Goal: Complete application form

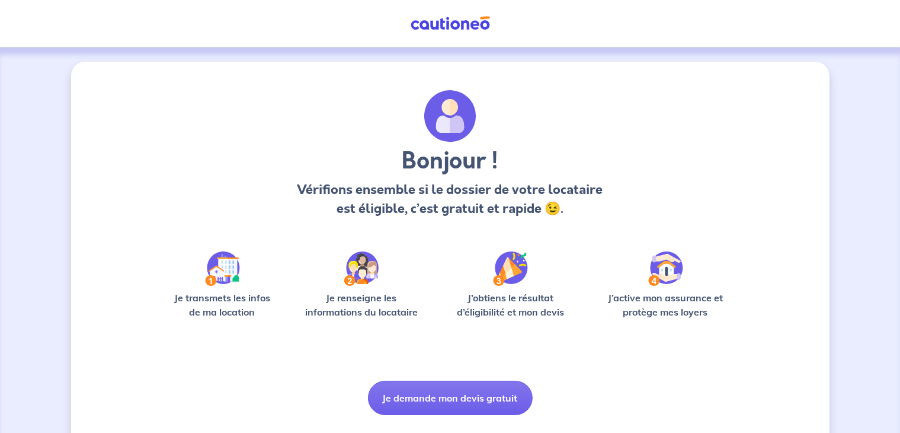
scroll to position [30, 0]
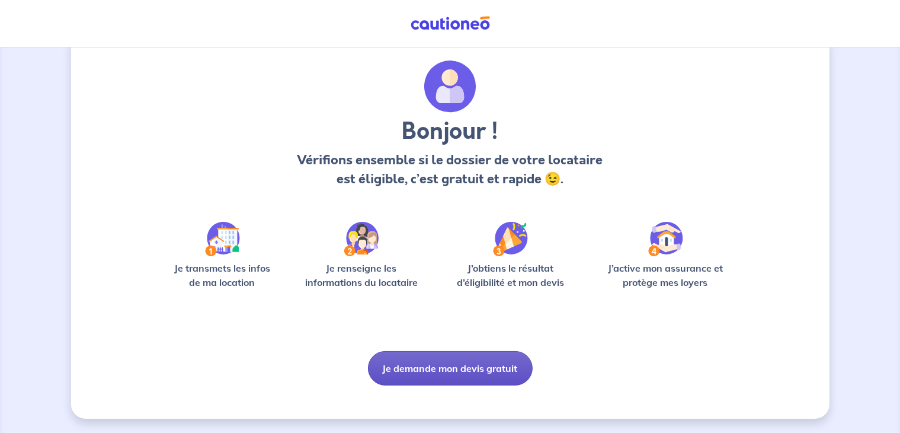
click at [417, 363] on button "Je demande mon devis gratuit" at bounding box center [450, 368] width 165 height 34
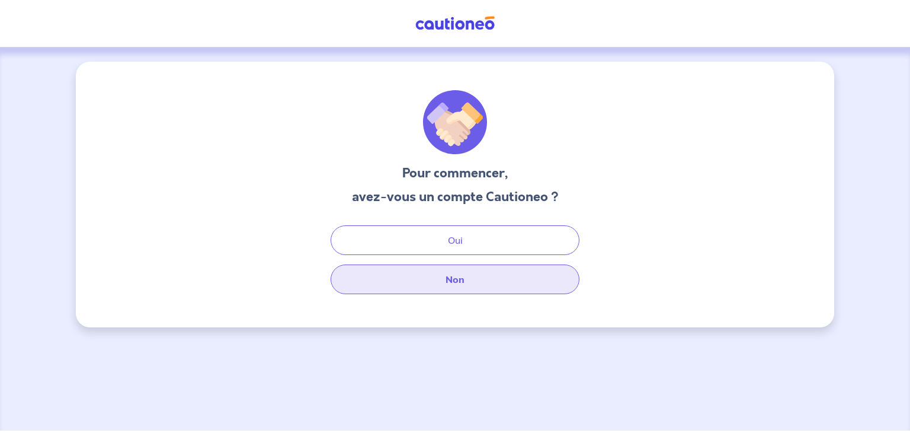
drag, startPoint x: 478, startPoint y: 251, endPoint x: 452, endPoint y: 285, distance: 43.5
click at [452, 285] on button "Non" at bounding box center [455, 279] width 249 height 30
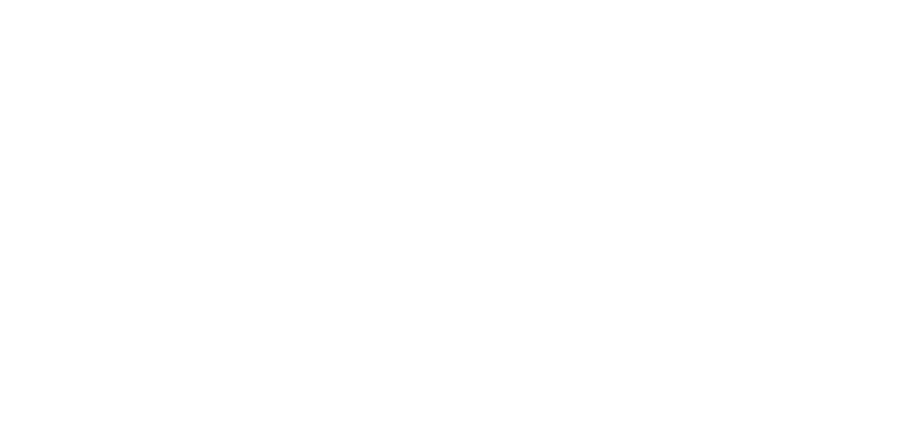
select select "FR"
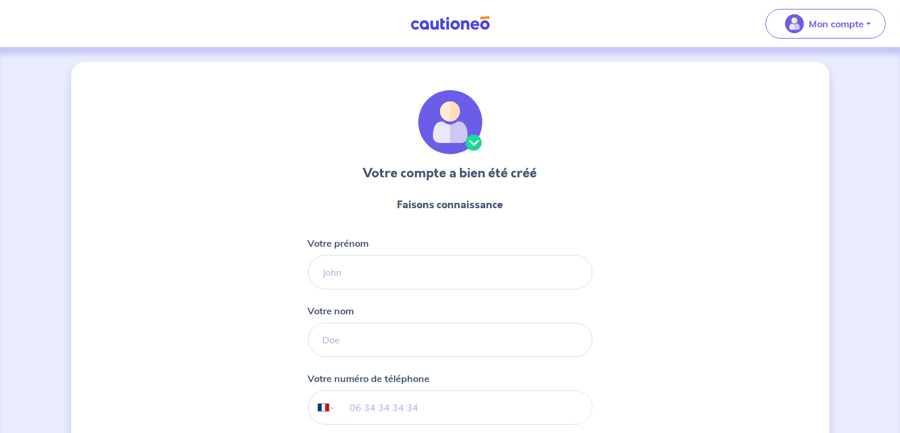
scroll to position [9, 0]
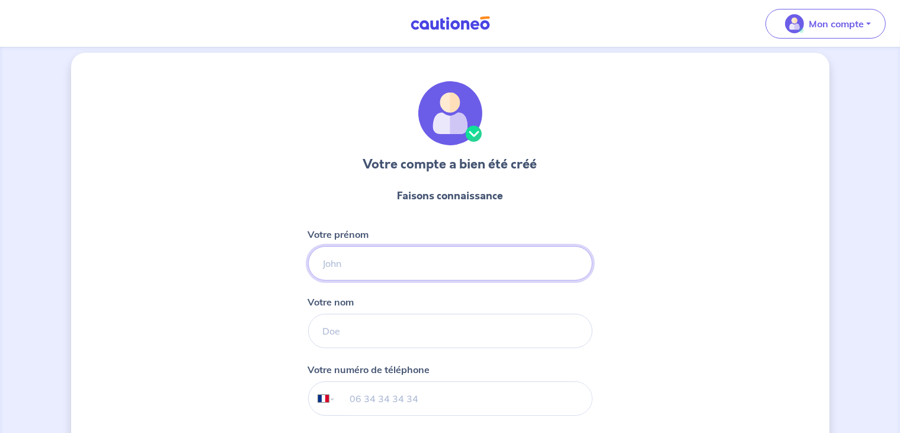
click at [424, 266] on input "Votre prénom" at bounding box center [450, 263] width 284 height 34
type input "eloise"
click at [417, 338] on input "Votre nom" at bounding box center [450, 330] width 284 height 34
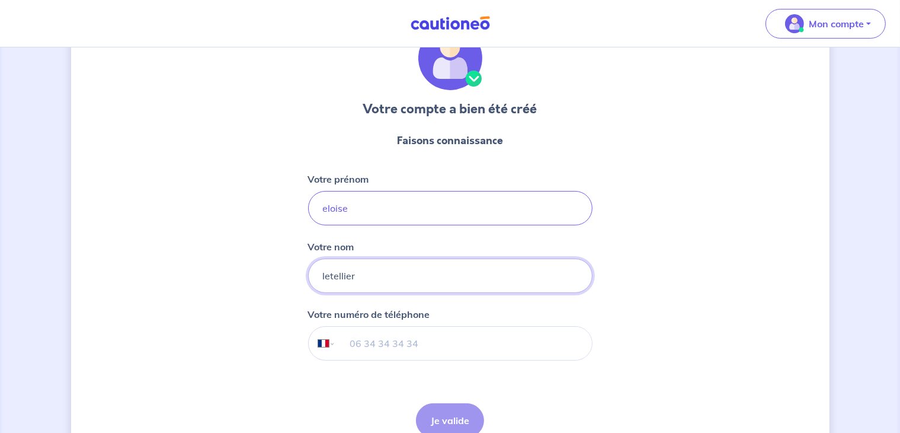
scroll to position [64, 0]
type input "letellier"
click at [417, 338] on input "tel" at bounding box center [463, 343] width 256 height 33
type input "07 84 97 19 81"
click at [442, 414] on button "Je valide" at bounding box center [450, 420] width 68 height 34
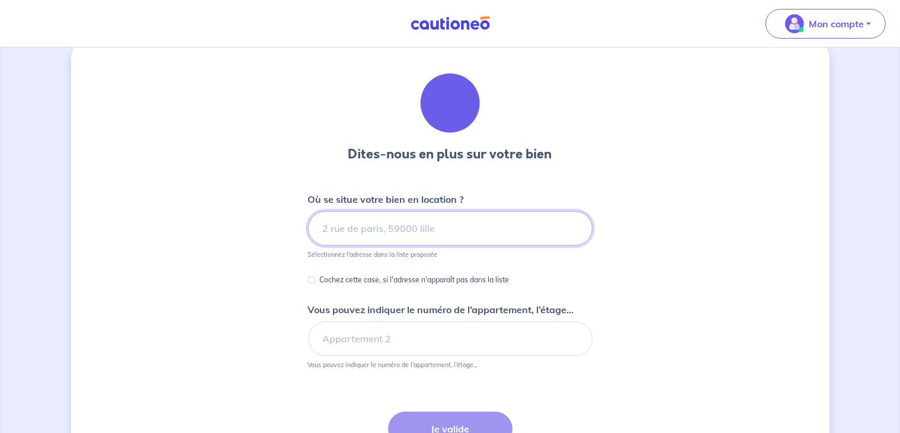
scroll to position [24, 0]
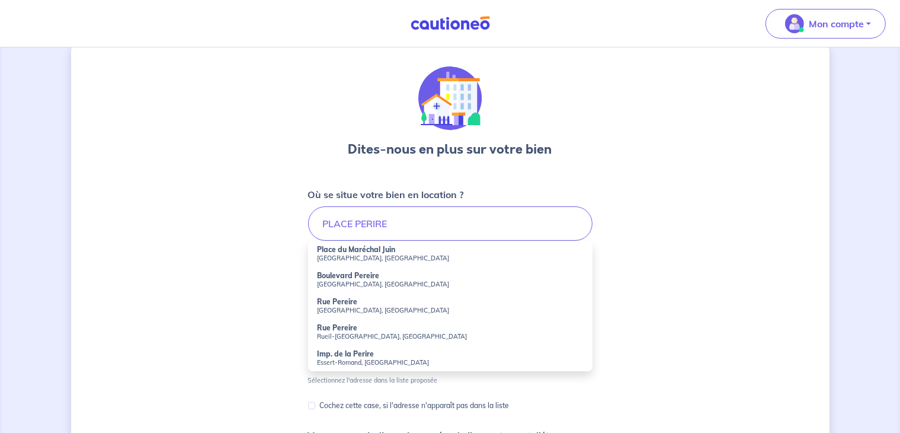
click at [392, 257] on small "Paris, France" at bounding box center [450, 258] width 265 height 8
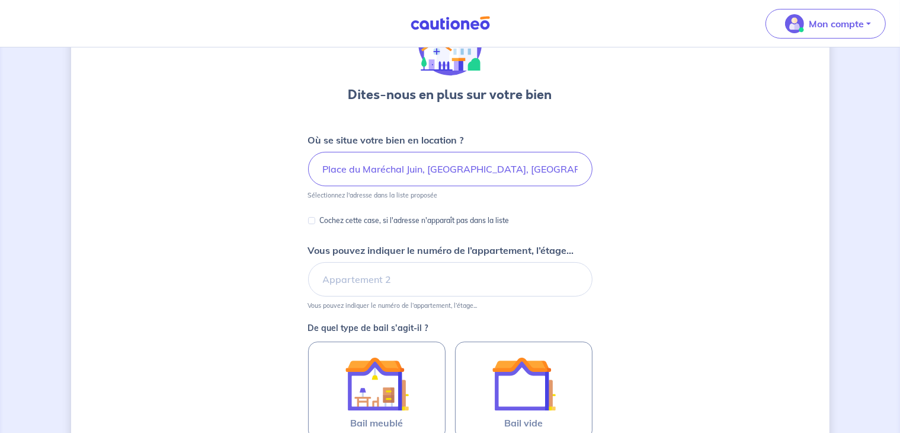
scroll to position [79, 0]
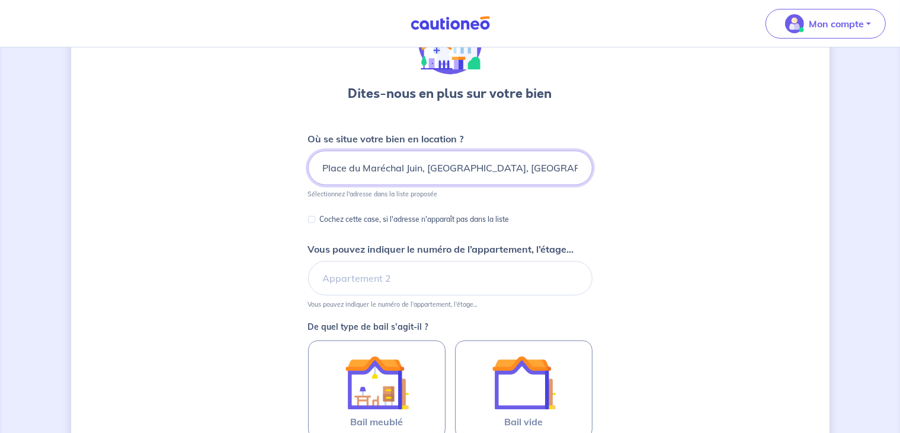
drag, startPoint x: 503, startPoint y: 165, endPoint x: 471, endPoint y: 172, distance: 32.2
drag, startPoint x: 471, startPoint y: 172, endPoint x: 487, endPoint y: 167, distance: 16.3
drag, startPoint x: 487, startPoint y: 167, endPoint x: 416, endPoint y: 194, distance: 75.6
click at [416, 194] on p "Sélectionnez l'adresse dans la liste proposée" at bounding box center [373, 194] width 130 height 8
click at [482, 175] on input "Place du Maréchal Juin, Paris, France" at bounding box center [450, 168] width 284 height 34
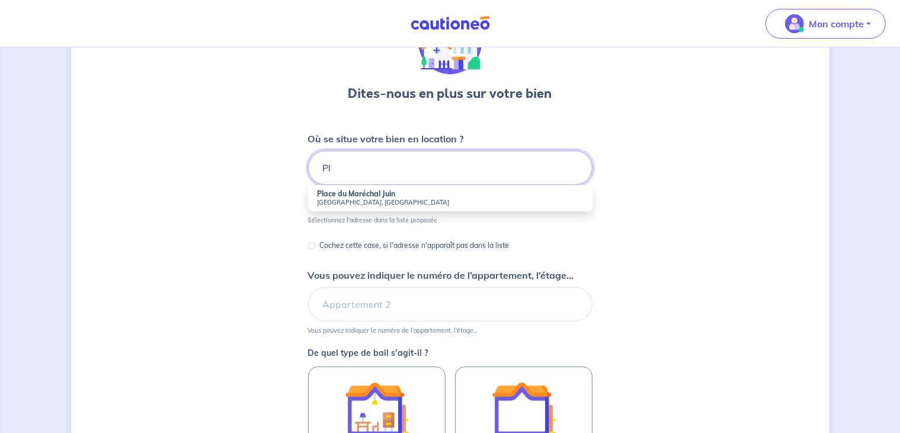
type input "P"
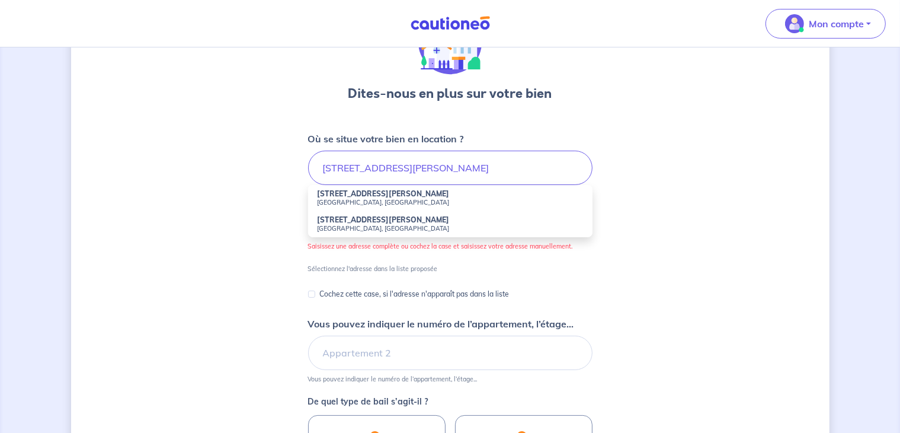
click at [384, 221] on strong "3 Rue Pauline Borghese" at bounding box center [384, 219] width 132 height 9
type input "3 Rue Pauline Borghese, Neuilly-sur-Seine, France"
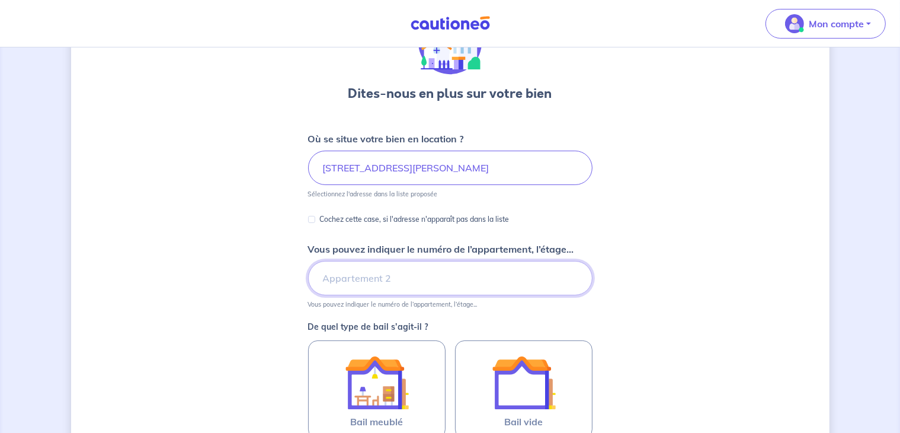
click at [365, 279] on input "Vous pouvez indiquer le numéro de l’appartement, l’étage..." at bounding box center [450, 278] width 284 height 34
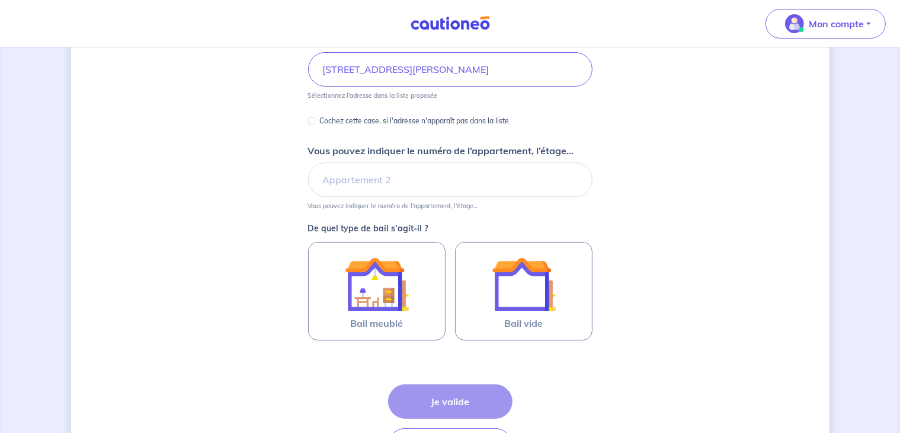
scroll to position [220, 0]
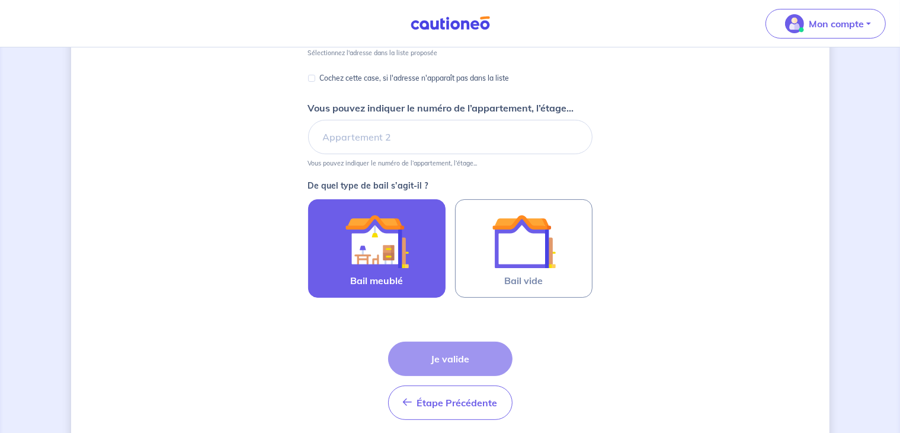
click at [410, 255] on div at bounding box center [377, 241] width 108 height 64
click at [0, 0] on input "Bail meublé" at bounding box center [0, 0] width 0 height 0
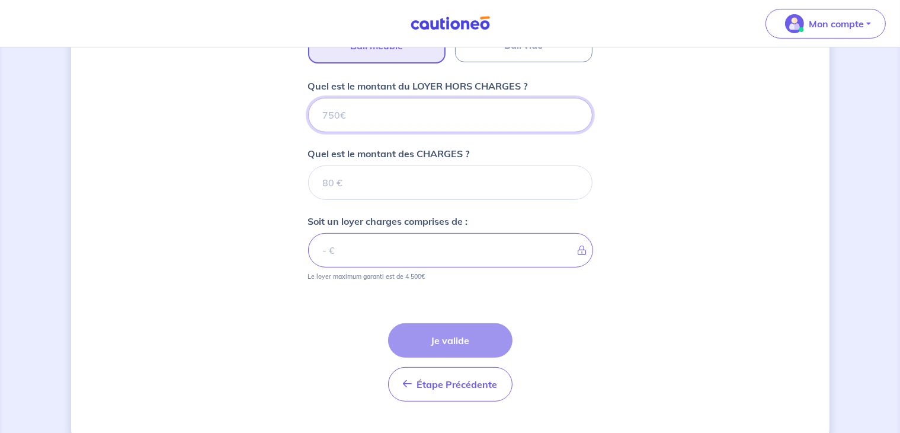
scroll to position [455, 0]
type input "2"
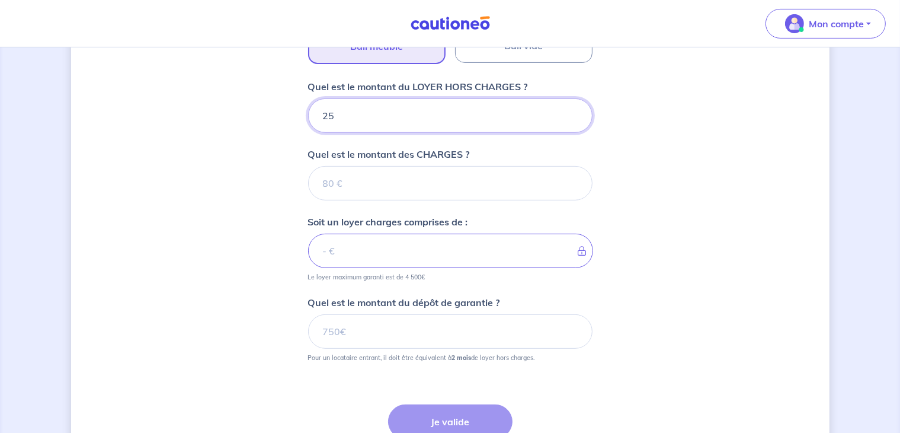
type input "250"
type input "25000"
type input "2500"
click at [571, 176] on input "0.01" at bounding box center [450, 183] width 284 height 34
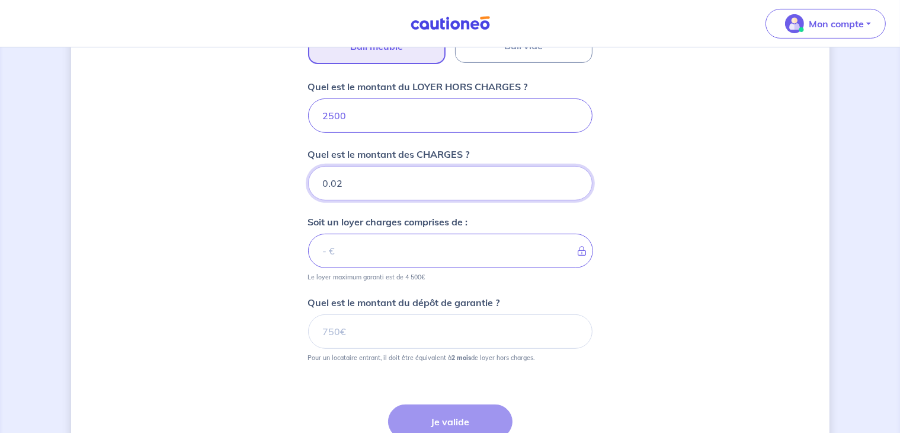
click at [571, 176] on input "0.02" at bounding box center [450, 183] width 284 height 34
type input "0.03"
type input "2500.01"
click at [571, 176] on input "0.03" at bounding box center [450, 183] width 284 height 34
type input "0.04"
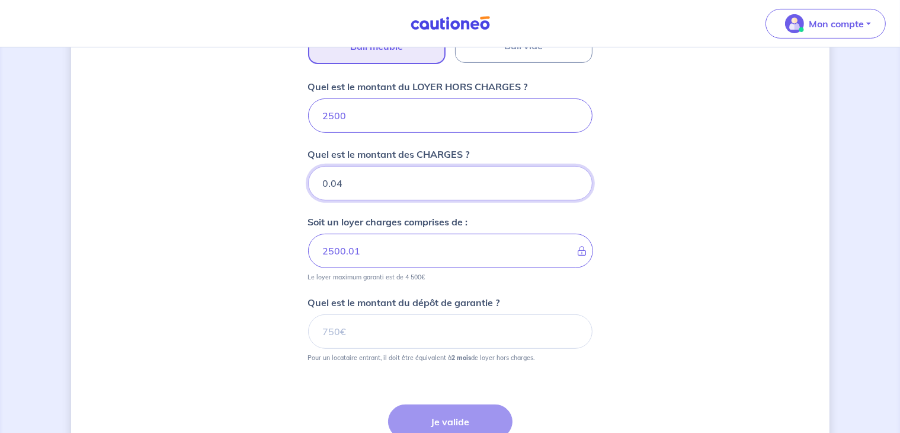
click at [571, 176] on input "0.04" at bounding box center [450, 183] width 284 height 34
type input "2500.02"
type input "0.05"
type input "2500.03"
type input "0.07"
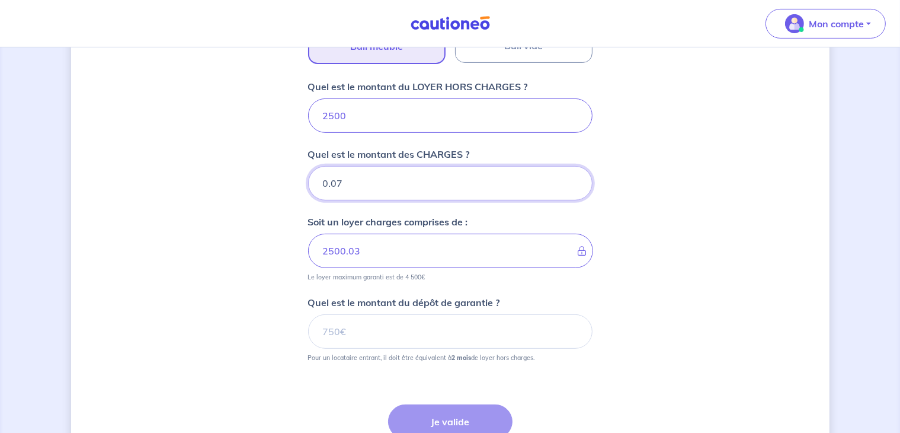
type input "2500.04"
type input "0.11"
type input "2500.05"
type input "0.16"
type input "2500.06"
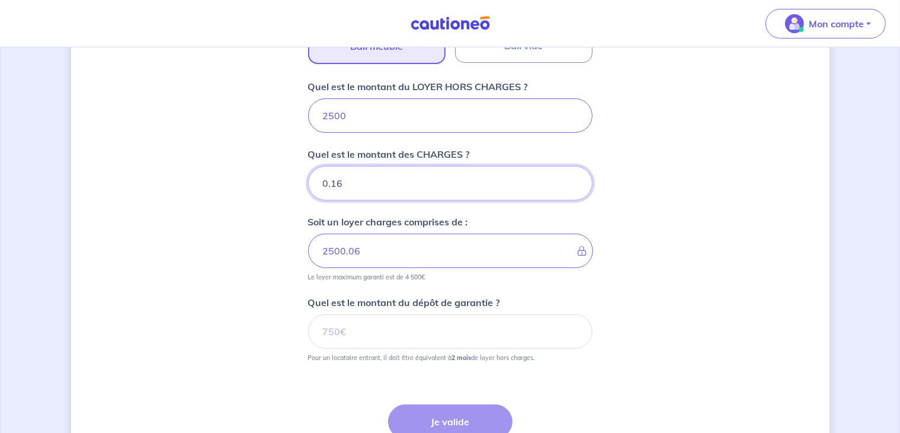
type input "0.17"
type input "2500.07"
type input "0.18"
type input "2500.08"
type input "0.19"
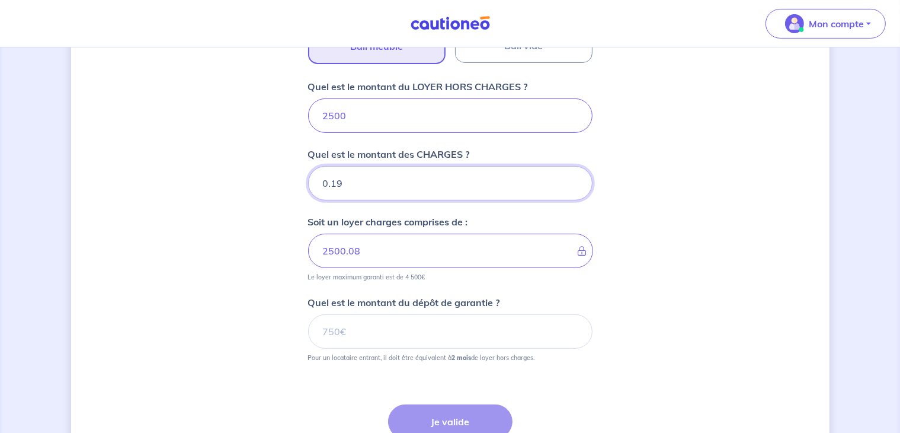
type input "2500.09"
type input "0.2"
type input "2500.1"
type input "0.21"
type input "2500.11"
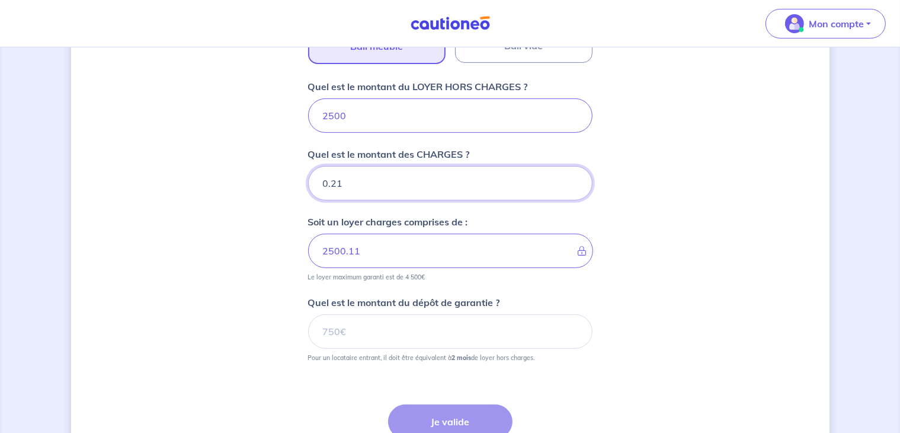
type input "0.22"
type input "2500.12"
type input "0.23"
type input "2500.13"
type input "0.24"
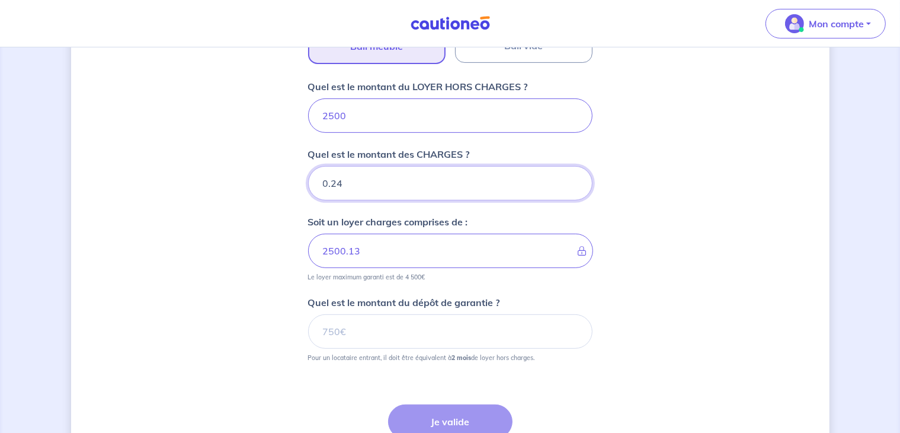
type input "2500.14"
type input "0.25"
type input "2500.15"
type input "0.26"
type input "2500.16"
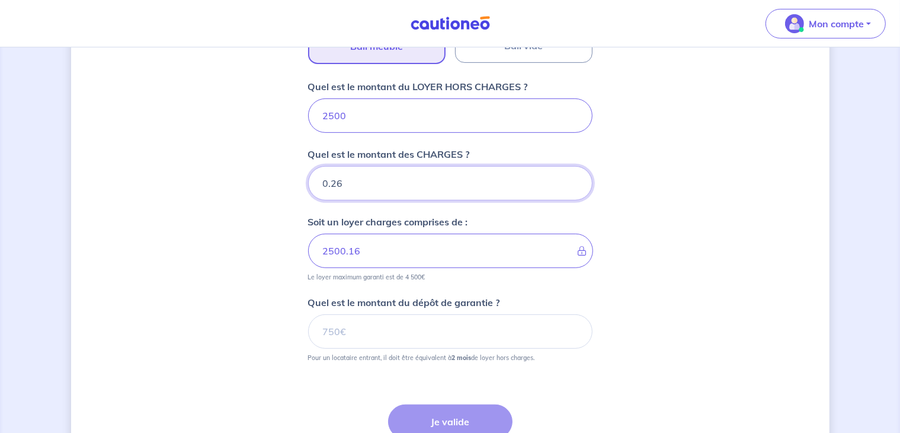
type input "0.27"
type input "2500.17"
type input "0.28"
type input "2500.18"
type input "0.29"
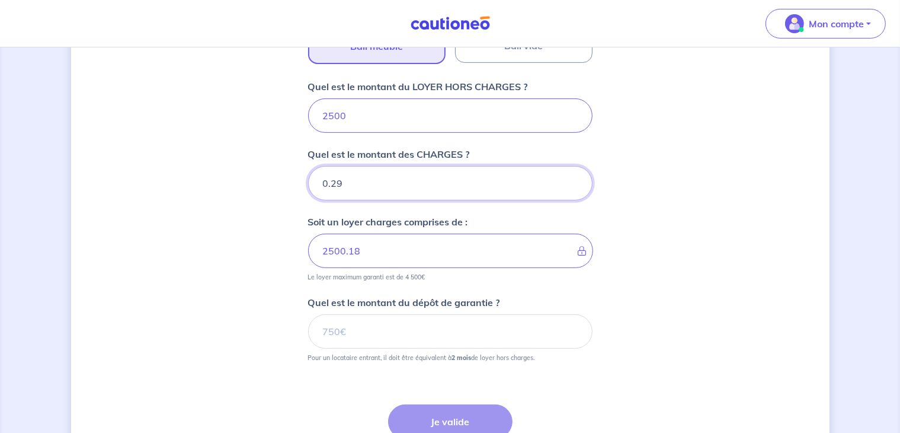
type input "2500.19"
type input "0.3"
type input "2500.2"
type input "0.31"
type input "2500.21"
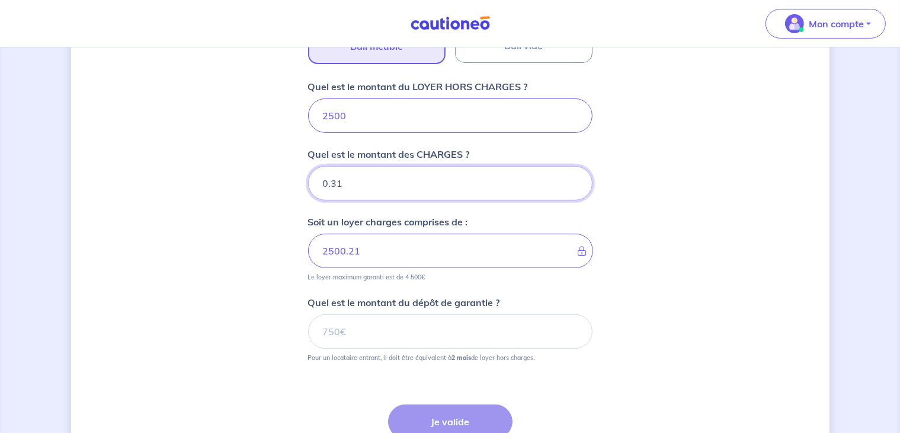
type input "0.32"
type input "2500.22"
type input "0.33"
type input "2500.23"
type input "0.34"
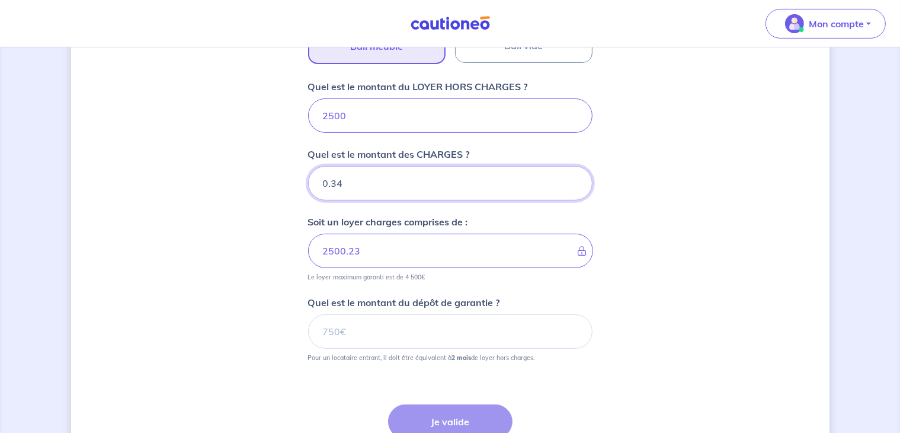
type input "2500.24"
type input "0.35"
type input "2500.25"
type input "0.36"
type input "2500.26"
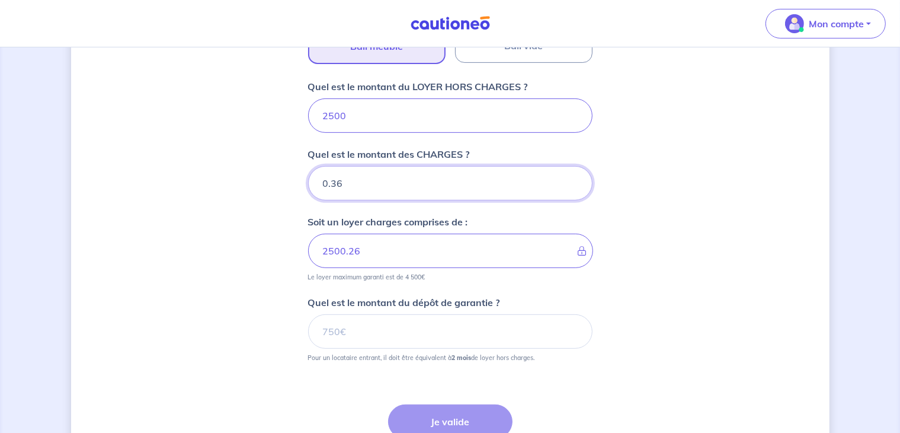
type input "0.37"
type input "2500.27"
type input "0.38"
type input "2500.28"
type input "0.39"
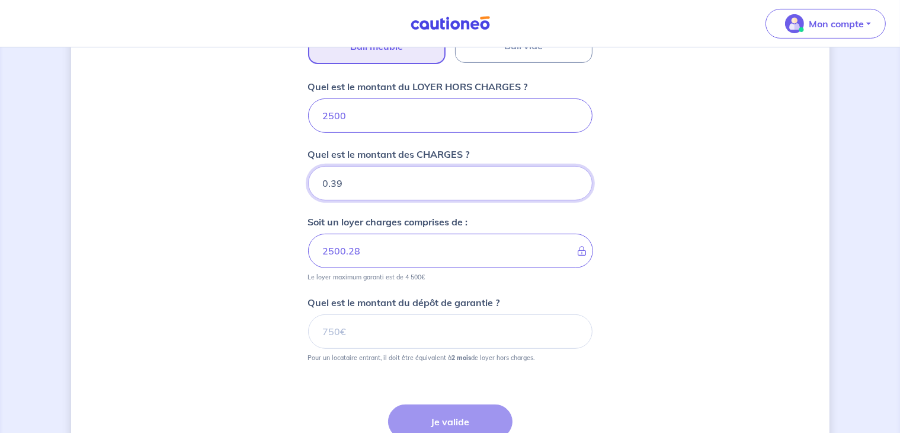
type input "2500.29"
type input "0.4"
type input "2500.3"
type input "0.41"
type input "2500.31"
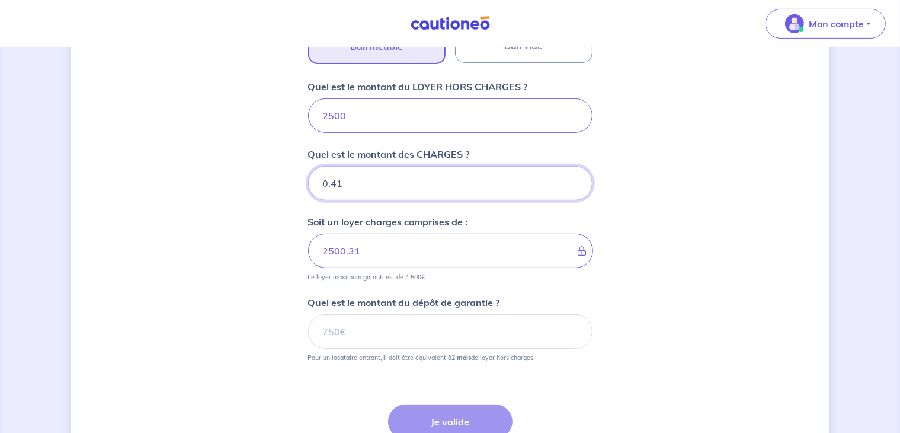
type input "0.42"
type input "2500.32"
type input "0.43"
type input "2500.33"
type input "0.44"
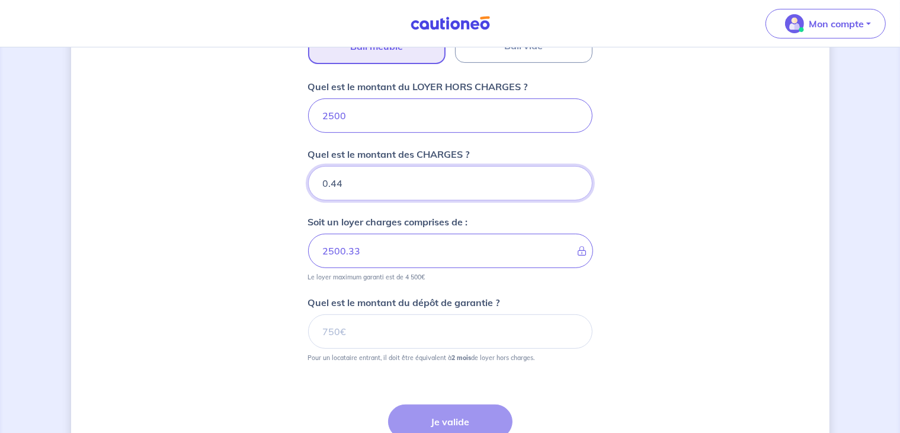
type input "2500.34"
type input "0.45"
type input "2500.35"
type input "0.46"
type input "2500.36"
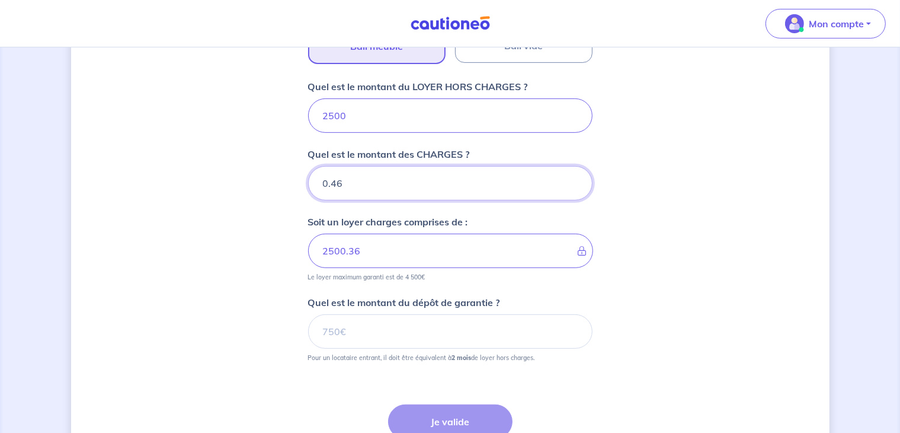
type input "0.47"
type input "2500.37"
type input "0.48"
type input "2500.38"
type input "0.49"
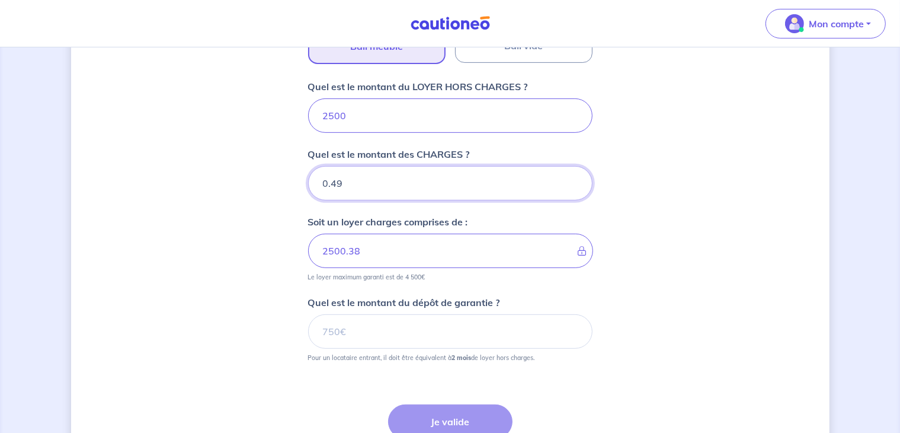
type input "2500.39"
type input "0.5"
type input "2500.4"
type input "0.51"
type input "2500.41"
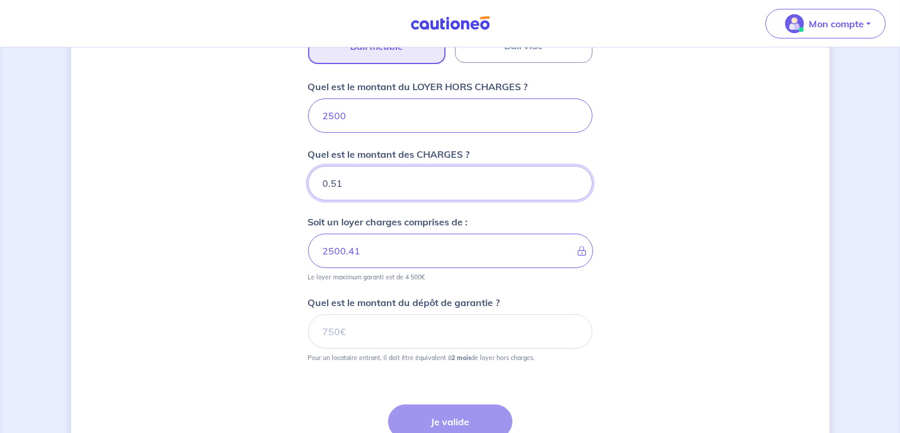
type input "0.52"
type input "2500.42"
type input "0.53"
type input "2500.43"
type input "0.54"
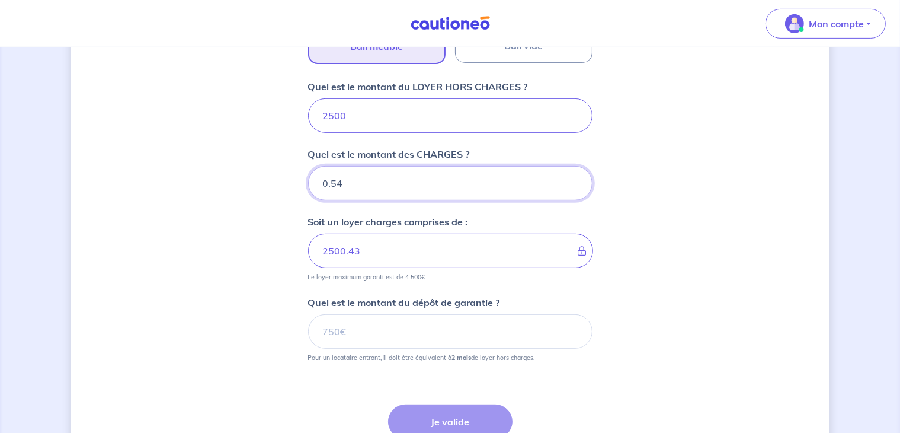
type input "2500.44"
type input "0.55"
type input "2500.45"
type input "0.56"
type input "2500.46"
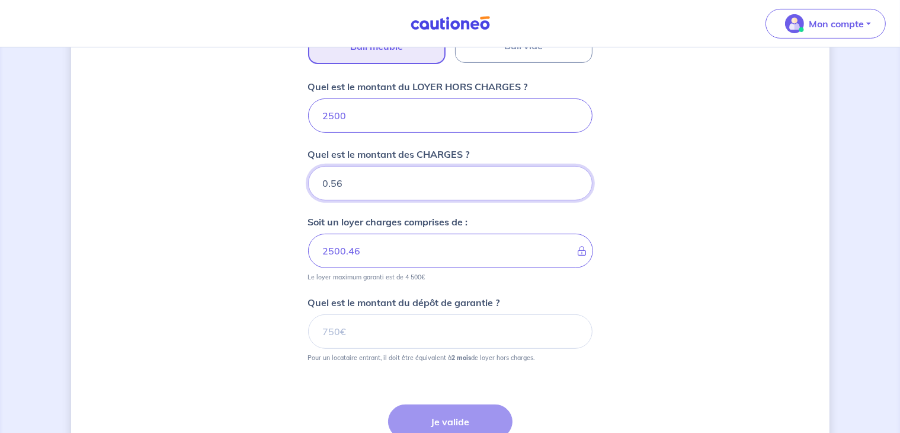
type input "0.57"
type input "2500.47"
type input "0.58"
type input "2500.48"
type input "0.59"
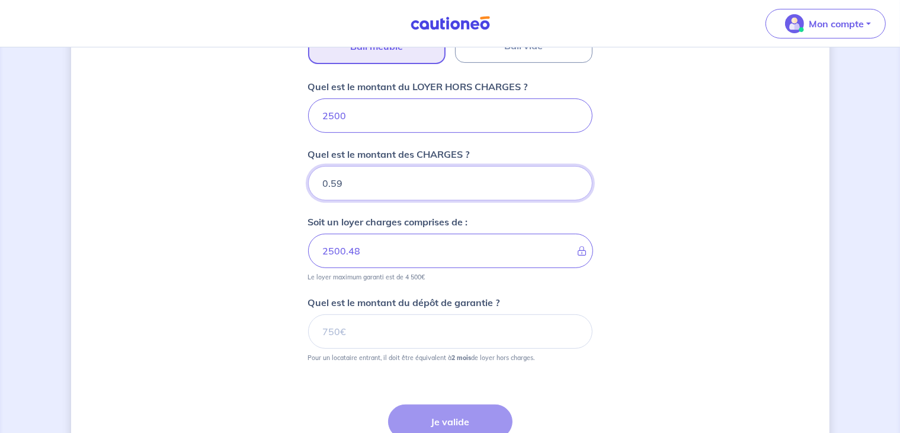
type input "2500.49"
type input "0.6"
type input "2500.5"
type input "0.61"
type input "2500.51"
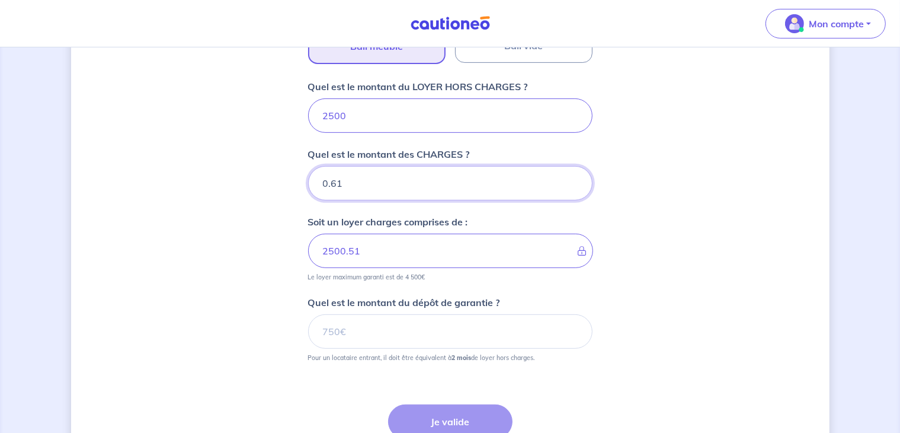
type input "0.62"
type input "2500.52"
type input "0.63"
type input "2500.53"
type input "0.64"
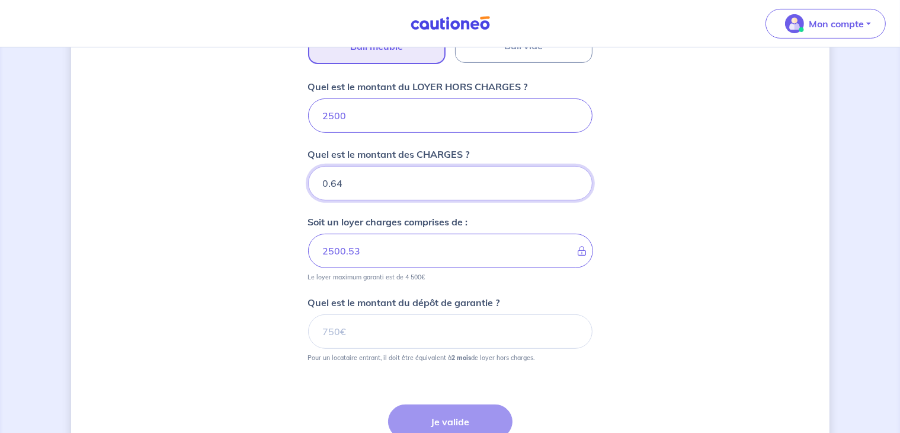
type input "2500.54"
type input "0.65"
type input "2500.55"
type input "0.66"
type input "2500.56"
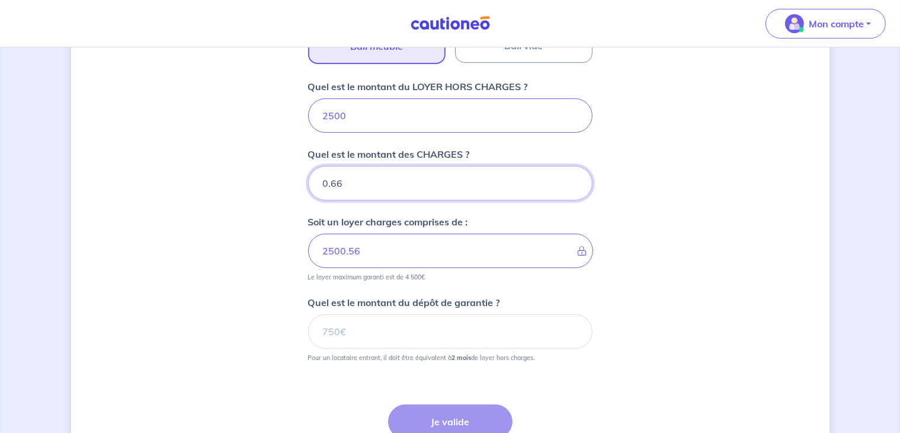
type input "0.67"
type input "2500.57"
type input "0.68"
type input "2500.58"
type input "0.69"
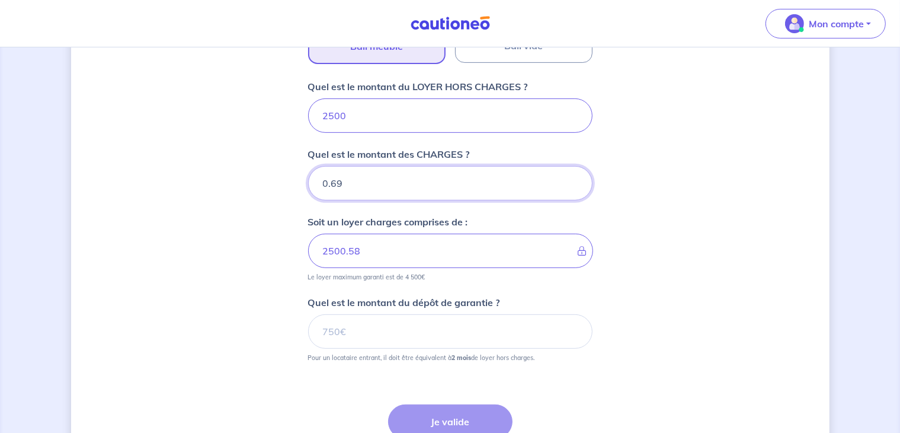
type input "2500.59"
type input "0.7"
type input "2500.6"
type input "0.71"
type input "2500.61"
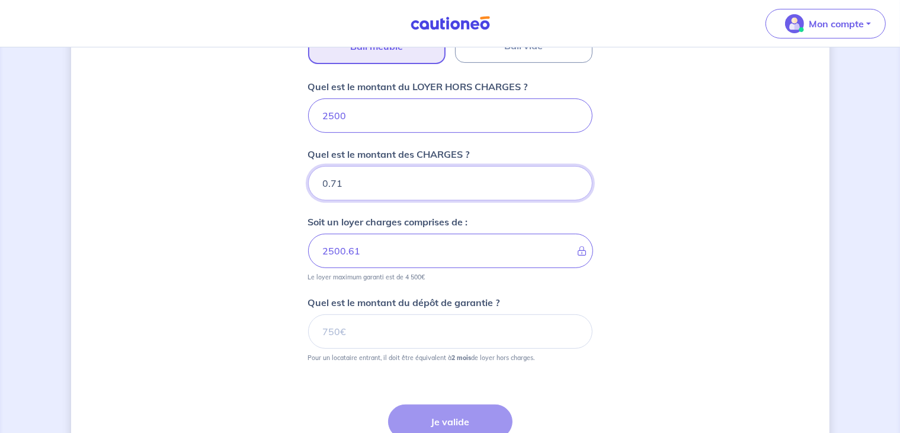
type input "0.72"
type input "2500.62"
type input "0.73"
type input "2500.63"
type input "0.74"
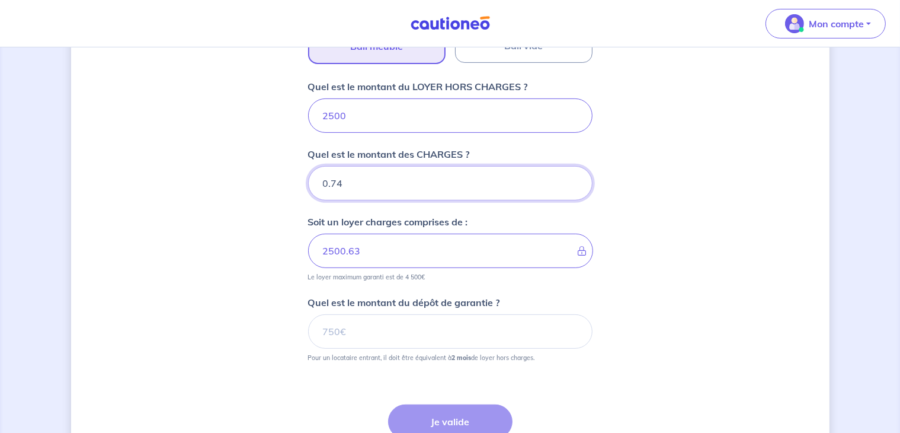
type input "2500.64"
type input "0.75"
type input "2500.65"
type input "0.76"
type input "2500.66"
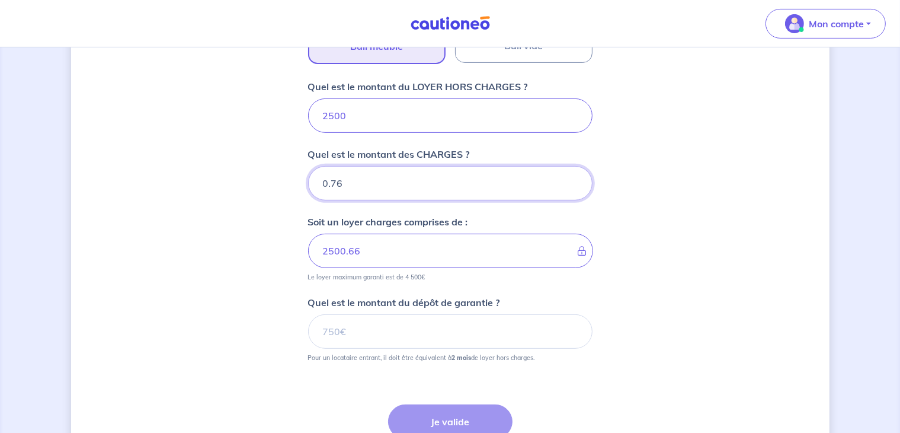
type input "0.77"
type input "2500.67"
type input "0.78"
type input "2500.68"
type input "0.79"
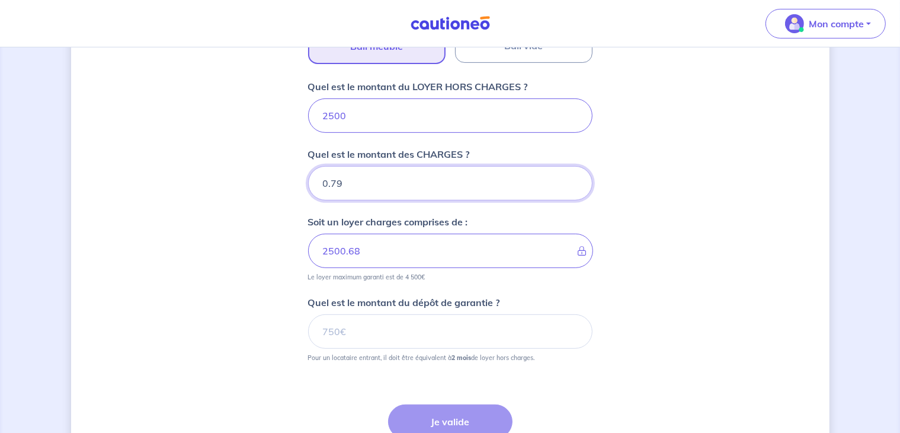
type input "2500.69"
type input "0.8"
type input "2500.7"
type input "0.81"
type input "2500.71"
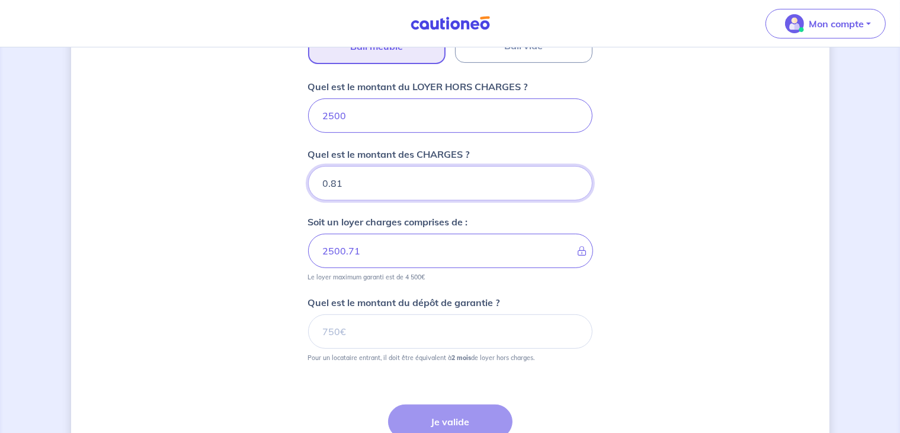
type input "0.82"
type input "2500.72"
type input "0.83"
type input "2500.73"
type input "0.84"
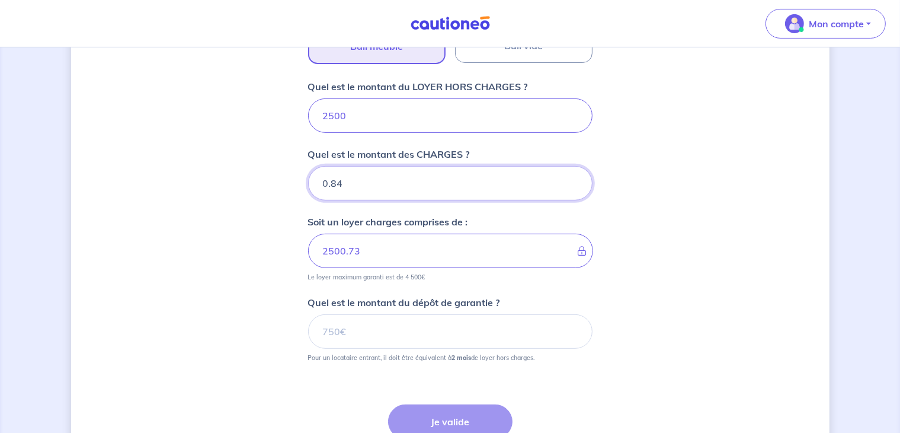
type input "2500.74"
type input "0.85"
click at [571, 176] on input "0.85" at bounding box center [450, 183] width 284 height 34
type input "2500.85"
click at [541, 178] on input "0.85" at bounding box center [450, 183] width 284 height 34
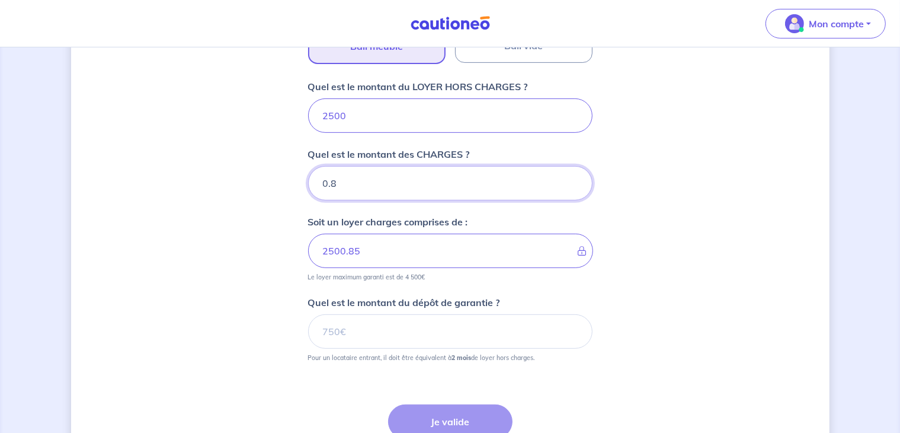
type input "0"
type input "2500"
type input "120"
type input "2620"
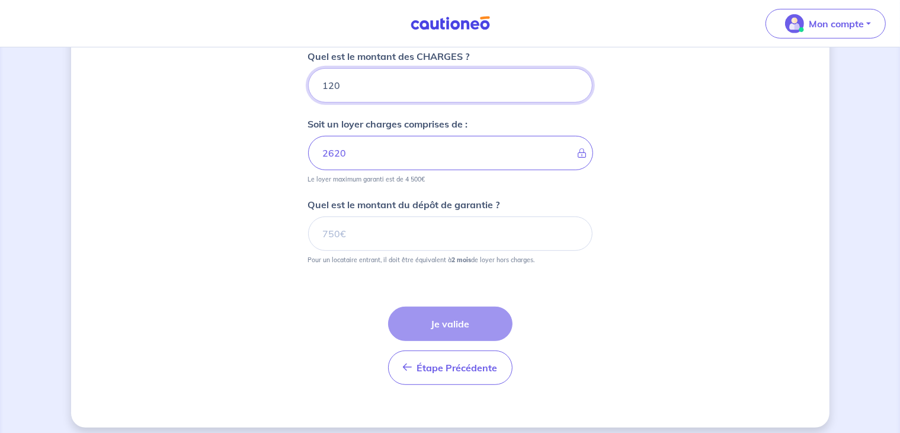
scroll to position [555, 0]
type input "120"
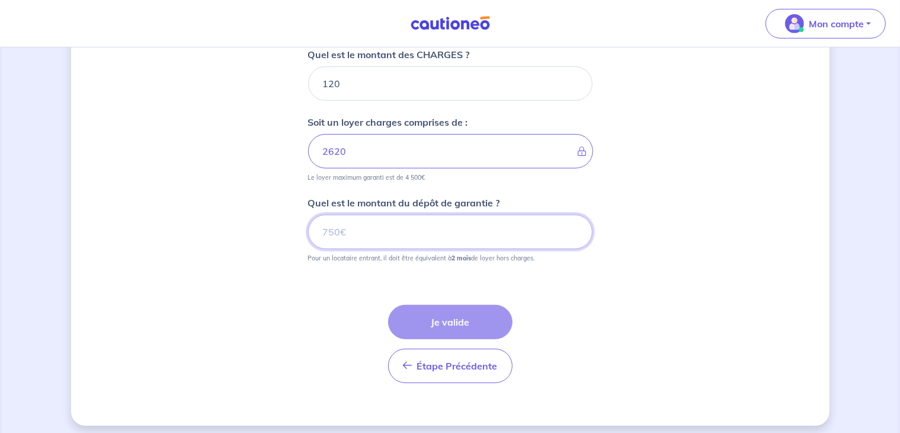
click at [377, 235] on input "Quel est le montant du dépôt de garantie ?" at bounding box center [450, 232] width 284 height 34
click at [376, 233] on input "Quel est le montant du dépôt de garantie ?" at bounding box center [450, 232] width 284 height 34
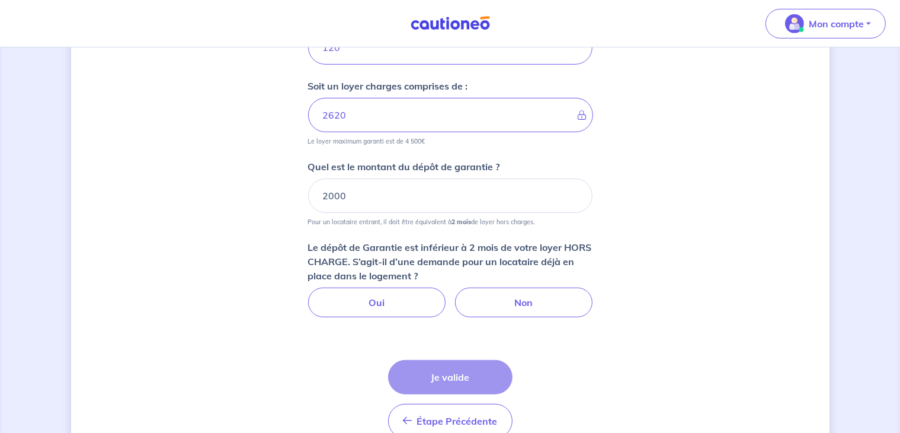
scroll to position [592, 0]
click at [420, 195] on input "2000" at bounding box center [450, 194] width 284 height 34
type input "2"
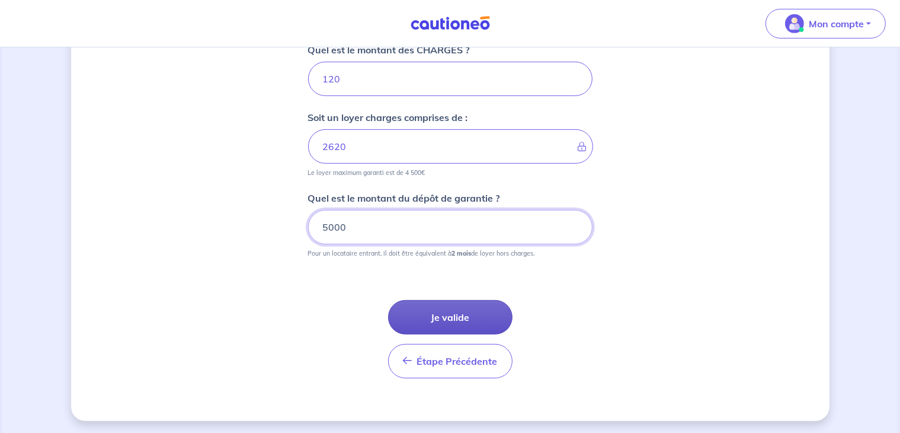
type input "5000"
click at [446, 323] on button "Je valide" at bounding box center [450, 317] width 124 height 34
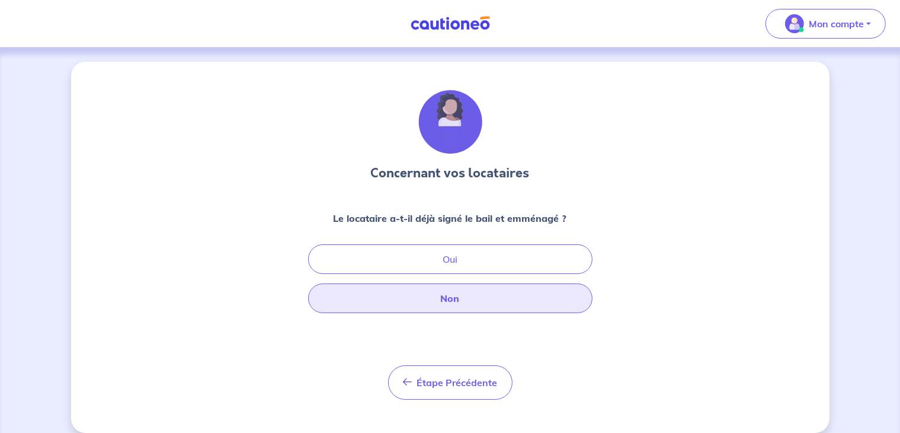
click at [457, 297] on button "Non" at bounding box center [450, 298] width 284 height 30
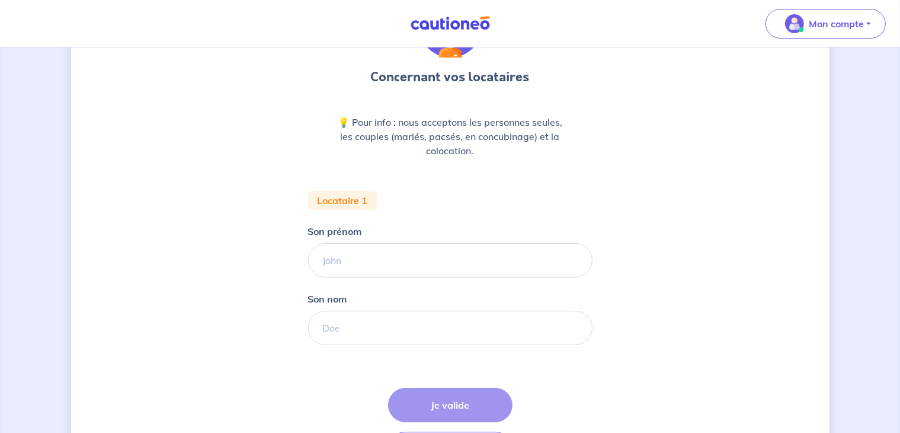
scroll to position [97, 0]
click at [439, 257] on input "Son prénom" at bounding box center [450, 259] width 284 height 34
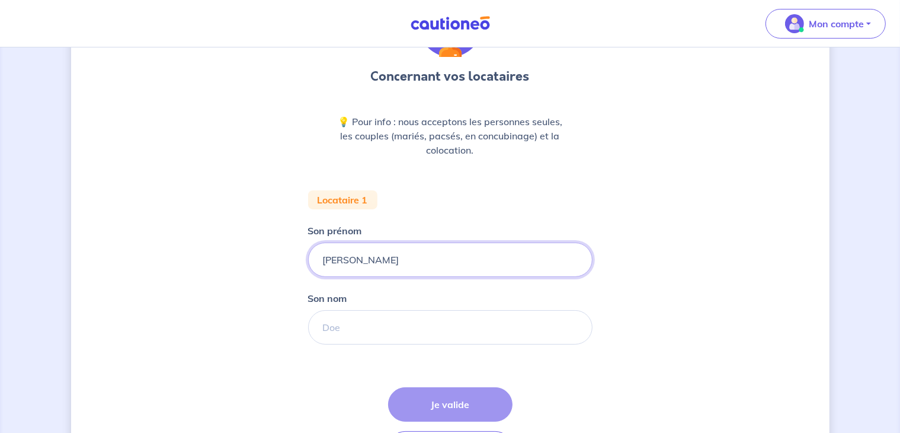
type input "JOHN"
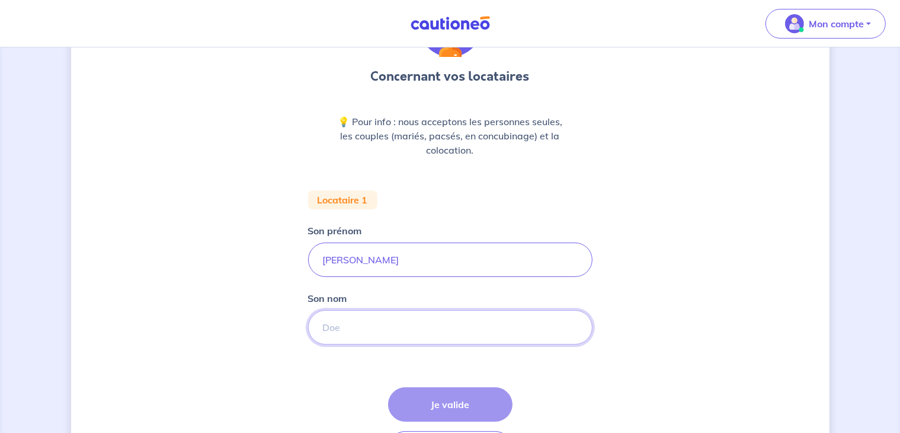
click at [431, 328] on input "Son nom" at bounding box center [450, 327] width 284 height 34
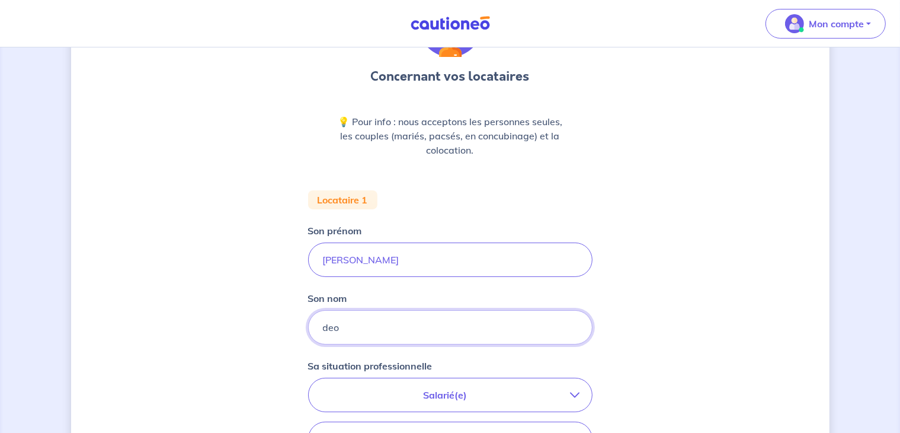
type input "deo"
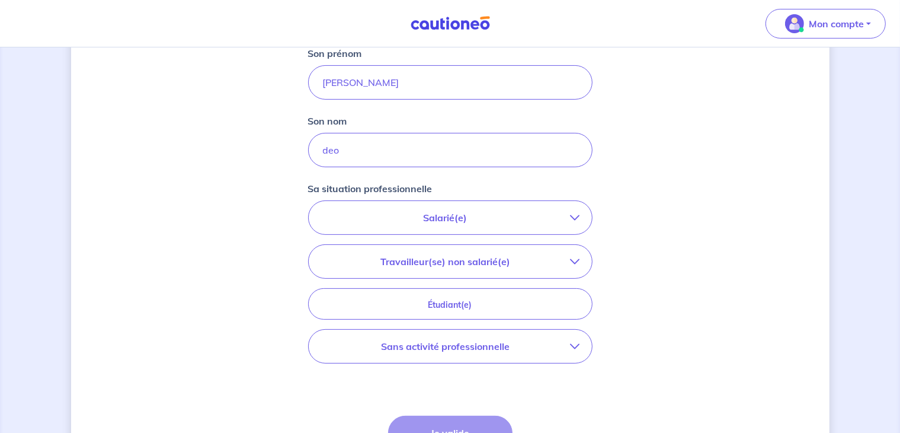
scroll to position [273, 0]
click at [471, 231] on button "Salarié(e)" at bounding box center [450, 218] width 283 height 33
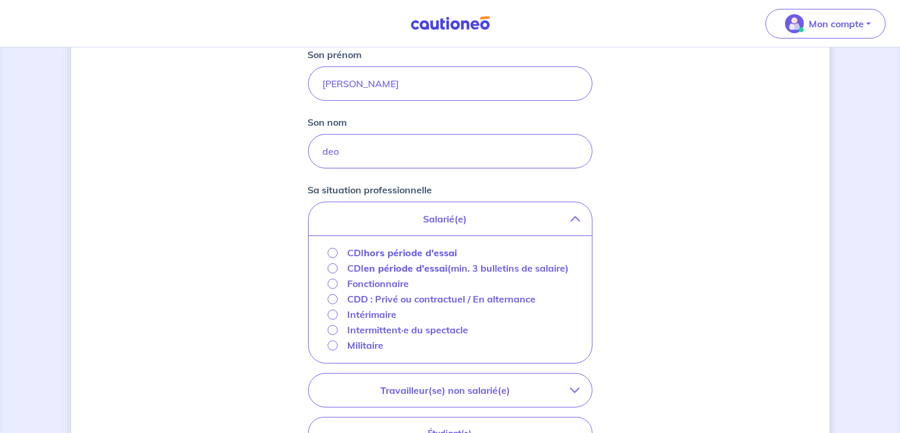
click at [420, 250] on strong "hors période d'essai" at bounding box center [410, 253] width 93 height 12
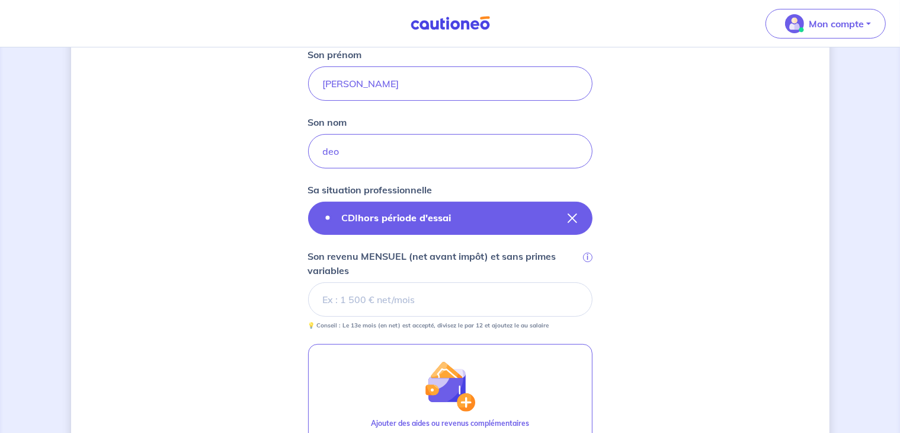
click at [479, 204] on button "CDI hors période d'essai" at bounding box center [450, 217] width 284 height 33
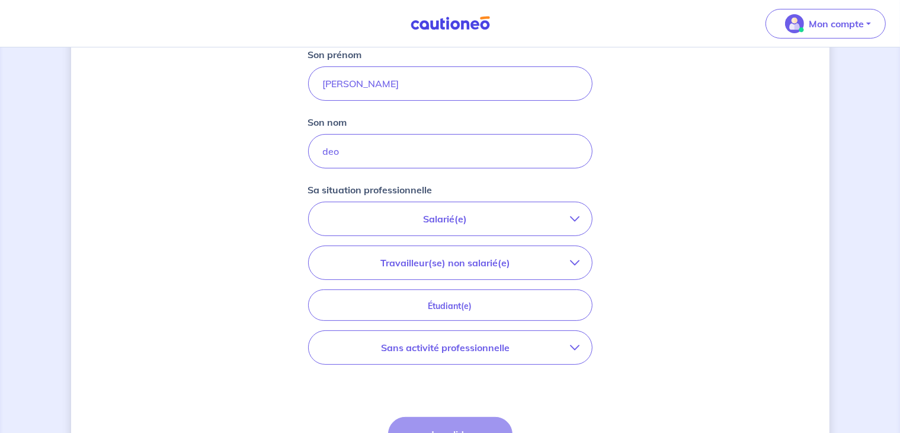
click at [456, 229] on button "Salarié(e)" at bounding box center [450, 218] width 283 height 33
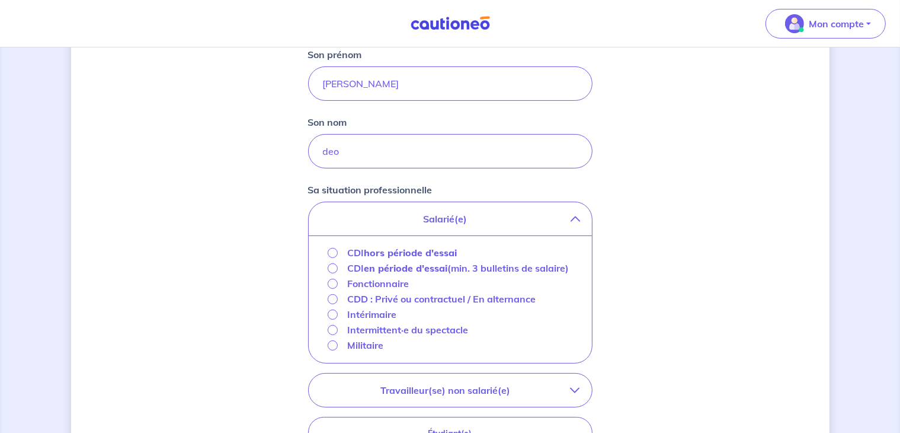
click at [423, 271] on strong "en période d'essai" at bounding box center [406, 268] width 84 height 12
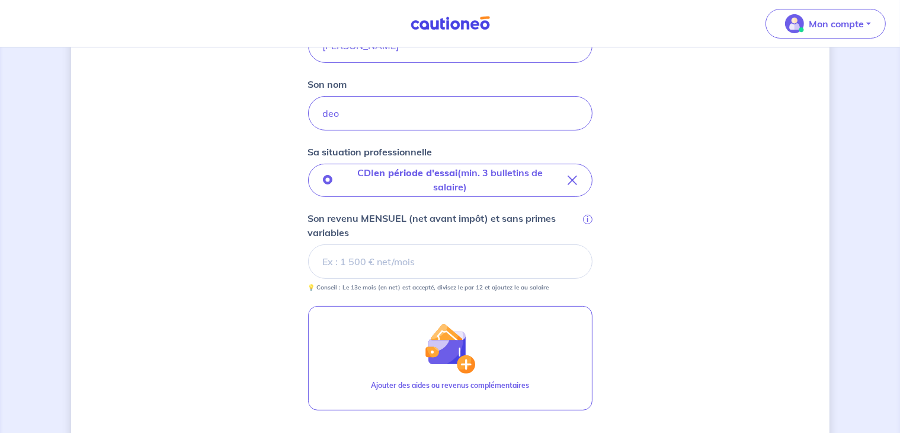
scroll to position [310, 0]
click at [440, 252] on input "Son revenu MENSUEL (net avant impôt) et sans primes variables i" at bounding box center [450, 262] width 284 height 34
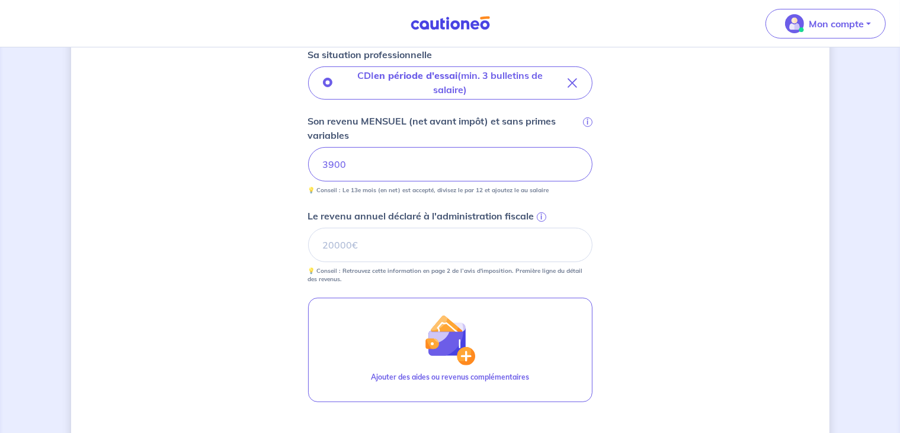
scroll to position [412, 0]
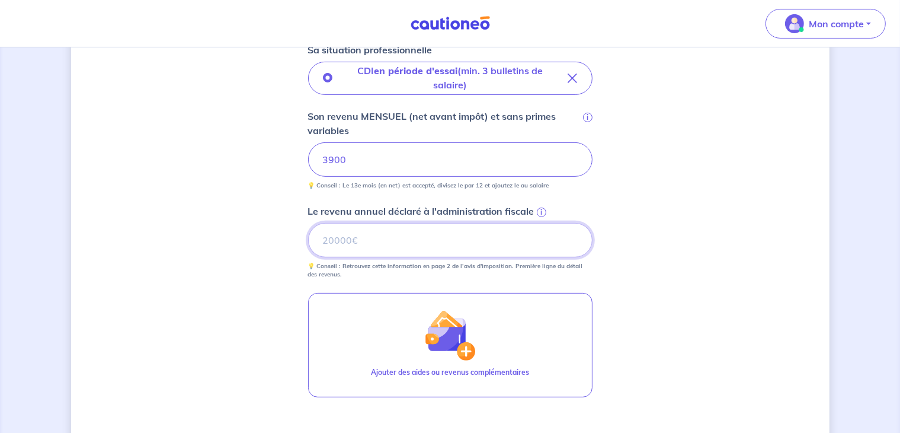
click at [437, 248] on input "Le revenu annuel déclaré à l'administration fiscale i" at bounding box center [450, 240] width 284 height 34
type input "2"
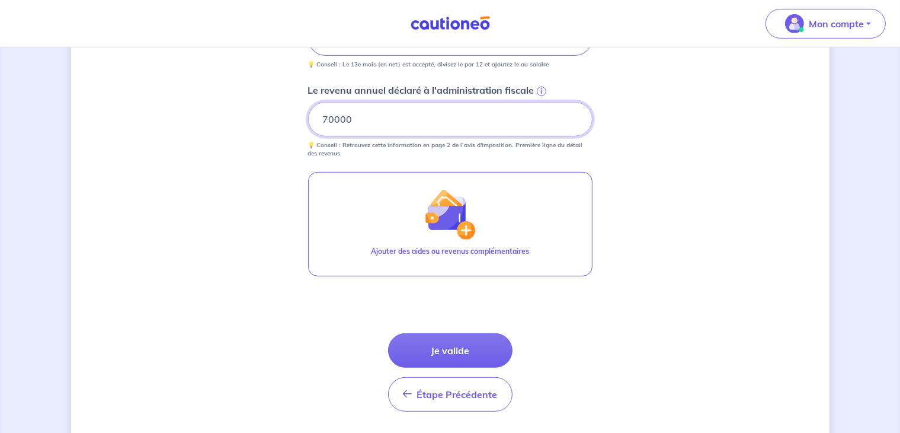
scroll to position [535, 0]
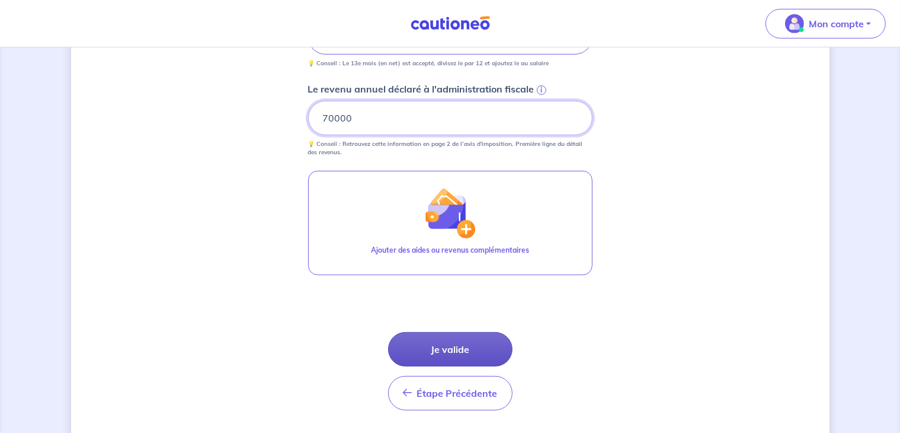
type input "70000"
click at [436, 341] on button "Je valide" at bounding box center [450, 349] width 124 height 34
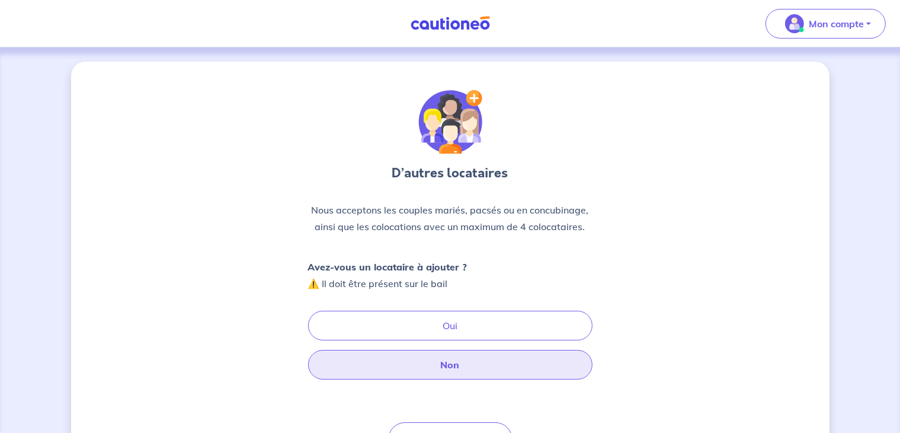
click at [398, 363] on button "Non" at bounding box center [450, 365] width 284 height 30
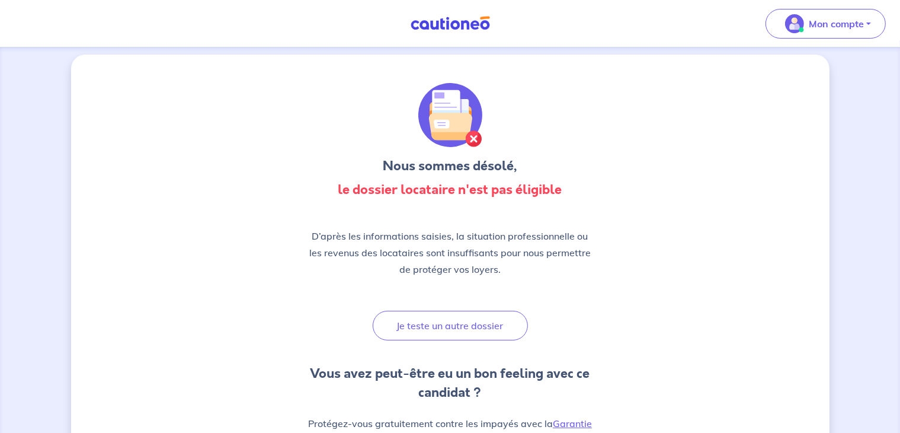
scroll to position [7, 0]
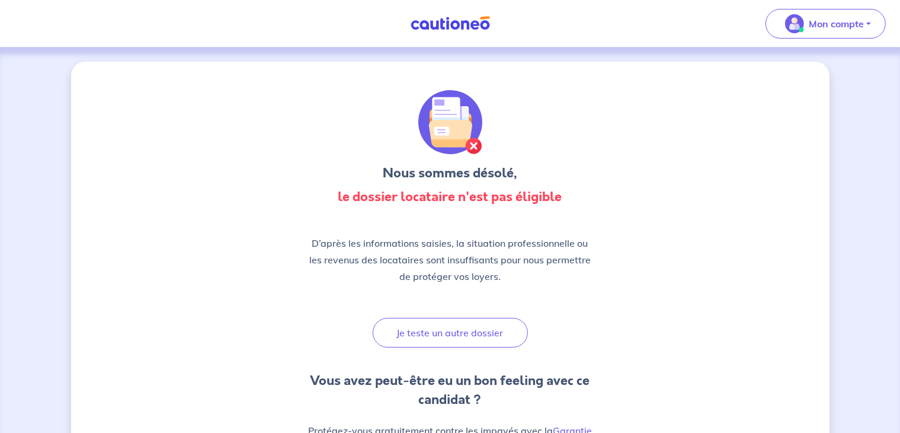
drag, startPoint x: 12, startPoint y: 5, endPoint x: 350, endPoint y: 340, distance: 476.0
